Goal: Task Accomplishment & Management: Complete application form

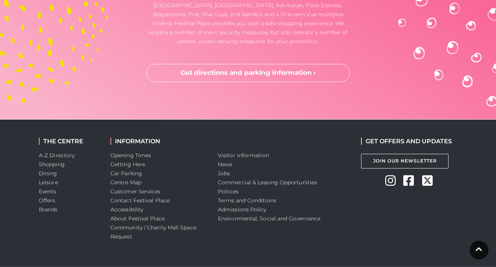
scroll to position [2192, 0]
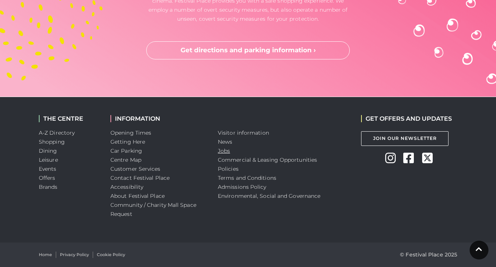
click at [223, 150] on link "Jobs" at bounding box center [224, 151] width 12 height 7
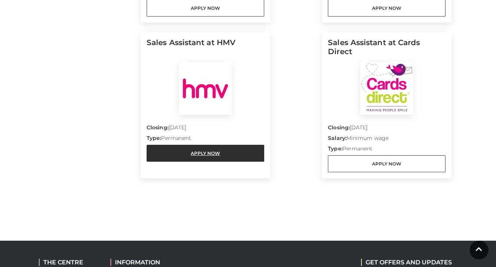
scroll to position [843, 0]
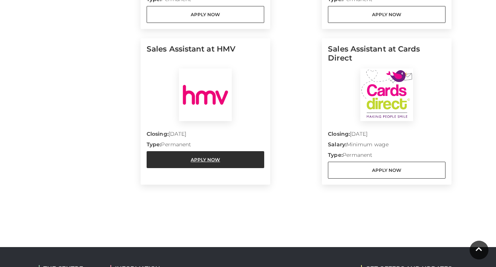
click at [201, 151] on link "Apply Now" at bounding box center [206, 159] width 118 height 17
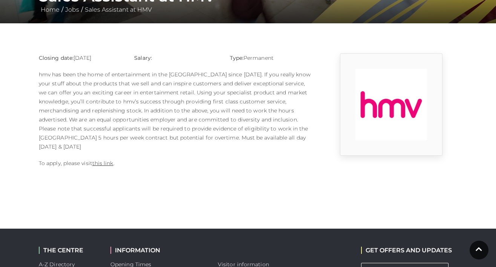
scroll to position [164, 0]
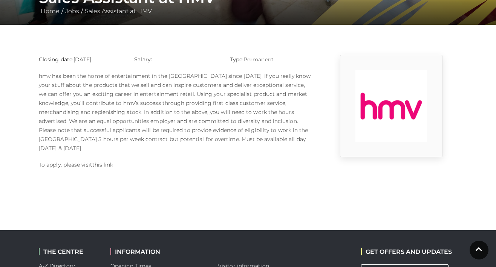
click at [107, 162] on link "this link" at bounding box center [102, 165] width 21 height 7
